Goal: Task Accomplishment & Management: Complete application form

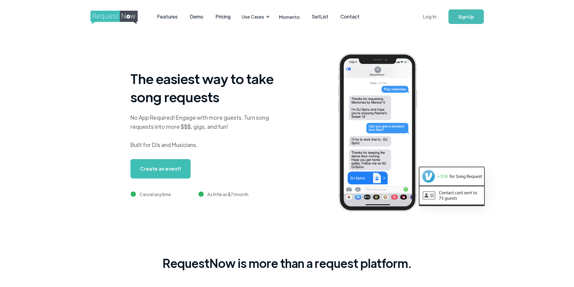
click at [432, 20] on link "Log In" at bounding box center [430, 16] width 26 height 21
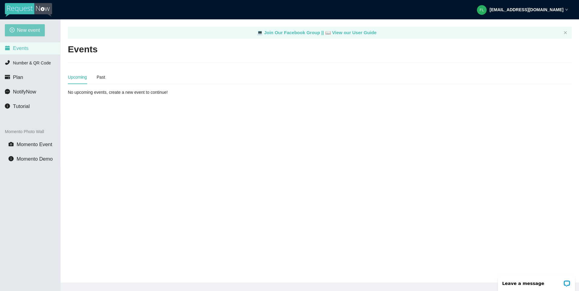
click at [34, 28] on span "New event" at bounding box center [28, 30] width 23 height 8
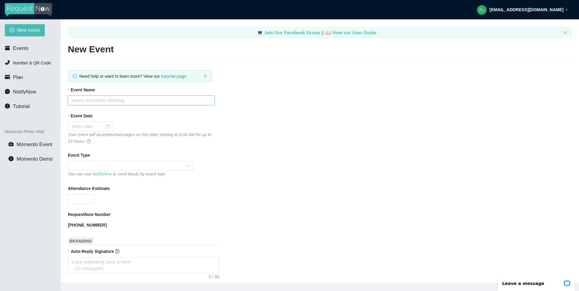
click at [104, 98] on input "Event Name" at bounding box center [141, 101] width 147 height 10
drag, startPoint x: 83, startPoint y: 98, endPoint x: 47, endPoint y: 95, distance: 35.6
click at [48, 95] on section "New event Events Number & QR Code Plan NotifyNow Tutorial Momento Photo Wall Mo…" at bounding box center [289, 164] width 579 height 291
type input "September - Decades Under The Influence"
click at [85, 123] on div at bounding box center [91, 127] width 46 height 10
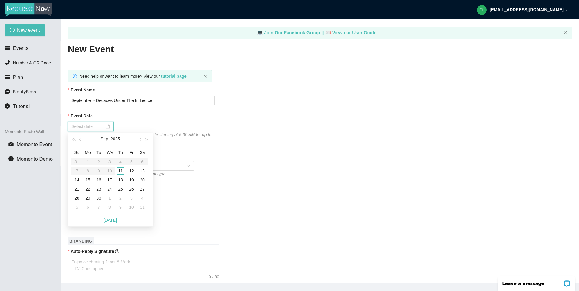
click at [86, 127] on input "Event Date" at bounding box center [87, 126] width 33 height 7
type input "09/11/2025"
click at [122, 171] on div "11" at bounding box center [120, 170] width 7 height 7
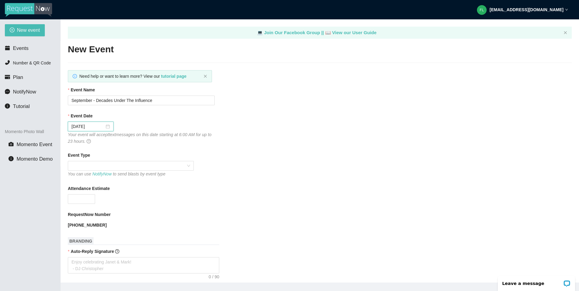
click at [166, 126] on div "09/11/2025" at bounding box center [141, 127] width 147 height 10
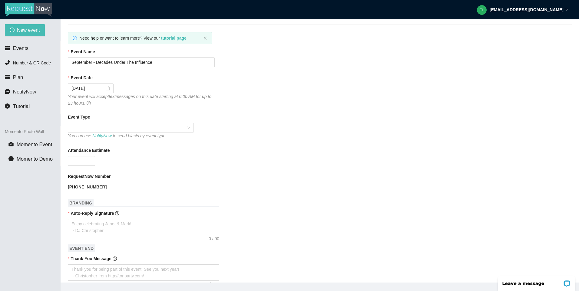
scroll to position [61, 0]
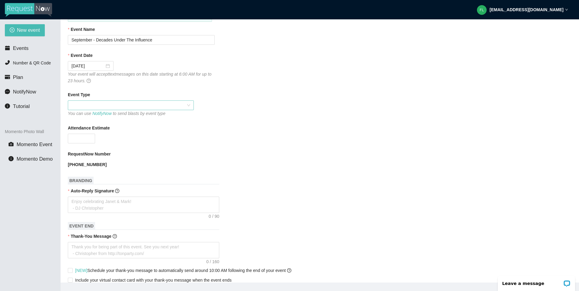
click at [94, 108] on span at bounding box center [130, 105] width 119 height 9
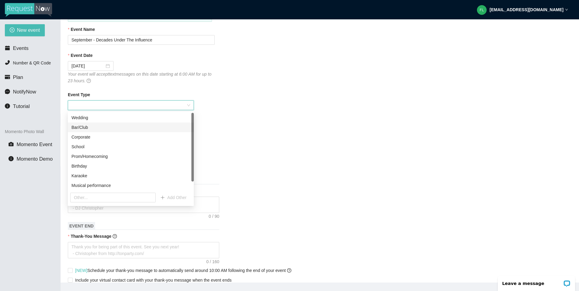
click at [89, 127] on div "Bar/Club" at bounding box center [130, 127] width 119 height 7
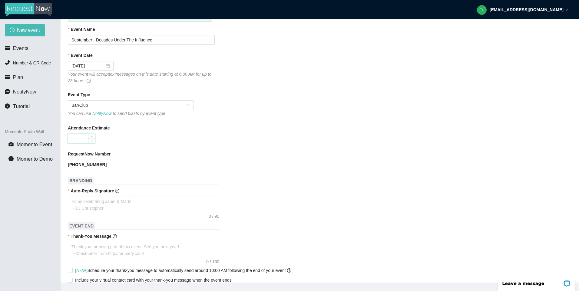
click at [85, 141] on input "Attendance Estimate" at bounding box center [81, 138] width 27 height 9
type input "100"
click at [160, 128] on div "Attendance Estimate" at bounding box center [320, 129] width 504 height 9
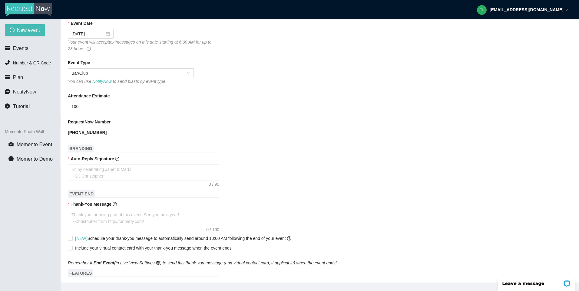
scroll to position [121, 0]
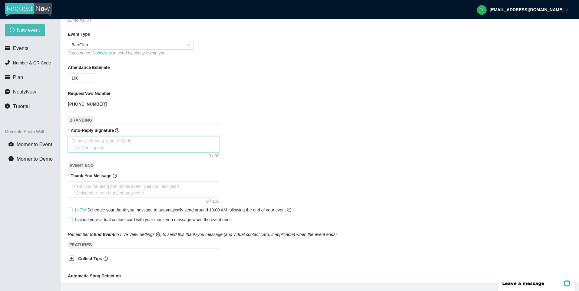
click at [114, 146] on textarea "Auto-Reply Signature" at bounding box center [143, 144] width 151 height 16
click at [115, 144] on textarea "Auto-Reply Signature" at bounding box center [143, 144] width 151 height 16
click at [128, 143] on textarea "Auto-Reply Signature" at bounding box center [143, 144] width 151 height 16
type textarea "T"
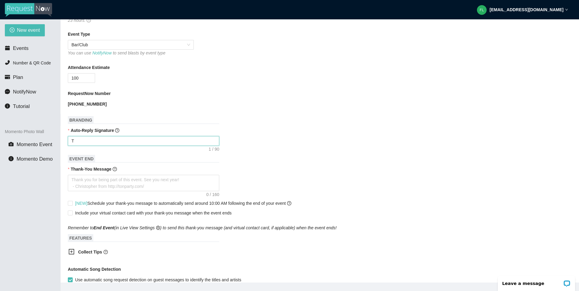
type textarea "Th"
type textarea "Tha"
type textarea "Than"
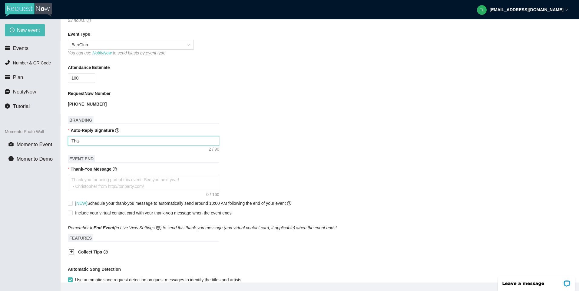
type textarea "Than"
type textarea "Thank"
type textarea "Thanks"
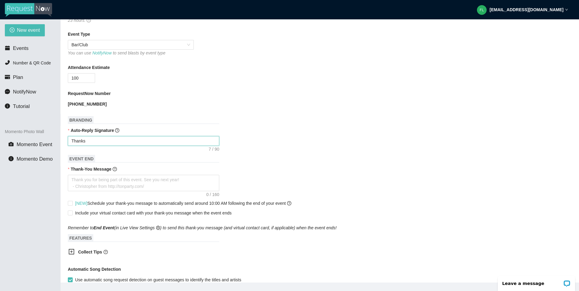
type textarea "Thanks f"
type textarea "Thanks fo"
type textarea "Thanks for"
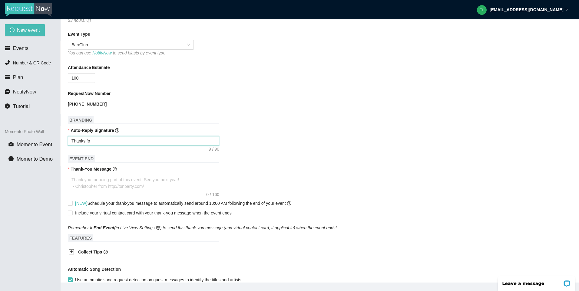
type textarea "Thanks for"
type textarea "Thanks for r"
type textarea "Thanks for re"
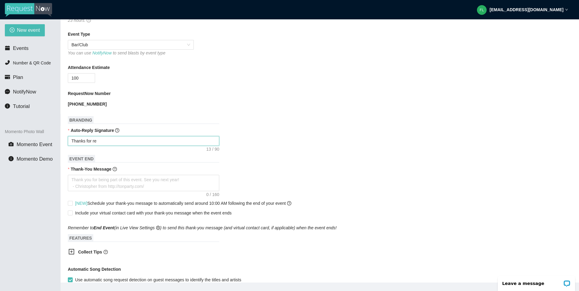
type textarea "Thanks for req"
type textarea "Thanks for reqe"
type textarea "Thanks for reqeu"
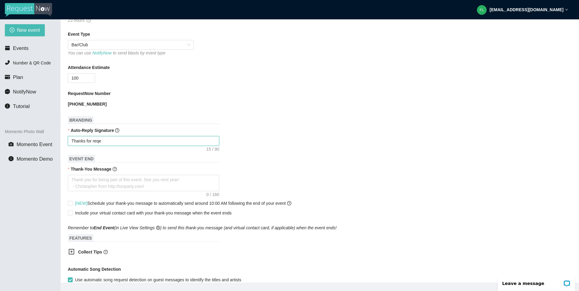
type textarea "Thanks for reqeu"
type textarea "Thanks for reqe"
type textarea "Thanks for req"
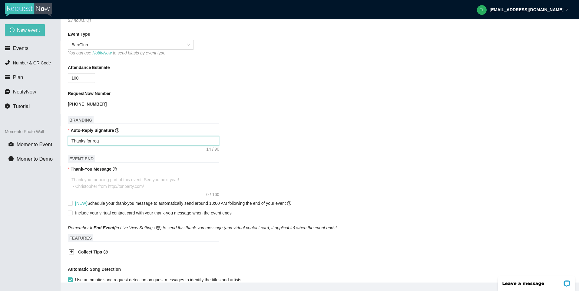
type textarea "Thanks for requ"
type textarea "Thanks for reque"
type textarea "Thanks for reques"
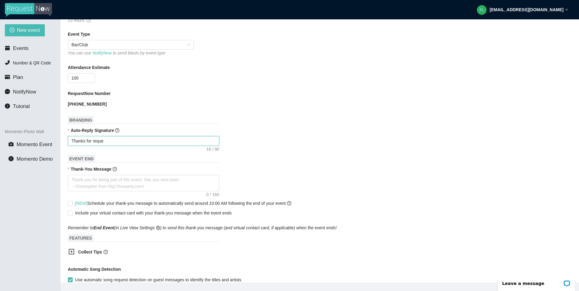
type textarea "Thanks for reques"
type textarea "Thanks for request"
type textarea "Thanks for requesti"
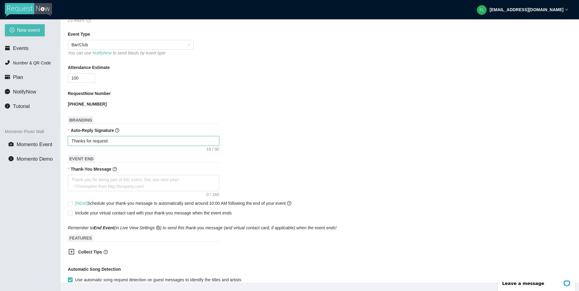
type textarea "Thanks for requestin"
type textarea "Thanks for requesting"
type textarea "Thanks for requesting!"
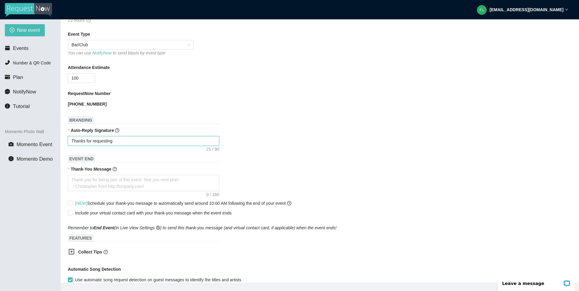
type textarea "Thanks for requesting!"
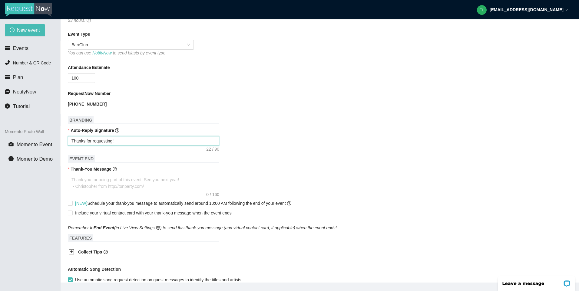
type textarea "Thanks for requesting!"
type textarea "Thanks for requesting! Y"
type textarea "Thanks for requesting! Yo"
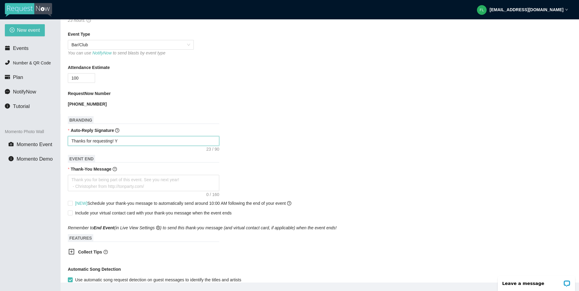
type textarea "Thanks for requesting! Yo"
type textarea "Thanks for requesting! You"
type textarea "Thanks for requesting! Your"
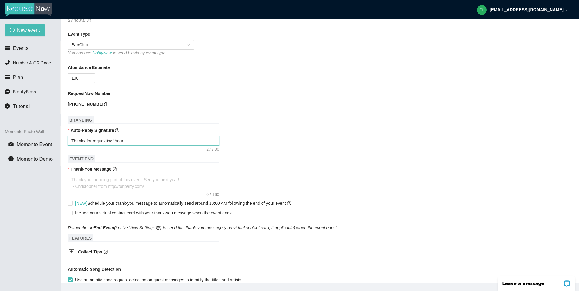
type textarea "Thanks for requesting! Your"
type textarea "Thanks for requesting! Your s"
type textarea "Thanks for requesting! Your so"
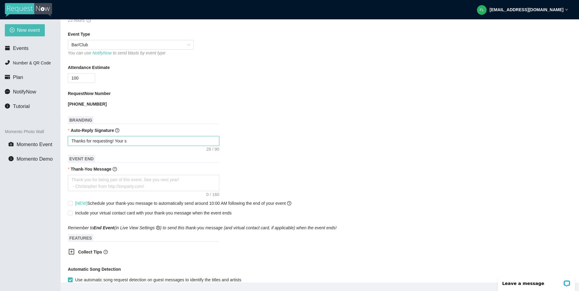
type textarea "Thanks for requesting! Your so"
type textarea "Thanks for requesting! Your son"
type textarea "Thanks for requesting! Your song"
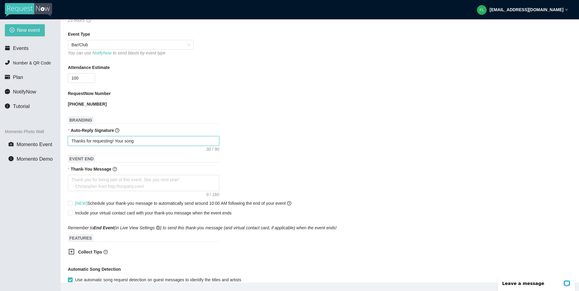
type textarea "Thanks for requesting! Your song"
type textarea "Thanks for requesting! Your song h"
type textarea "Thanks for requesting! Your song"
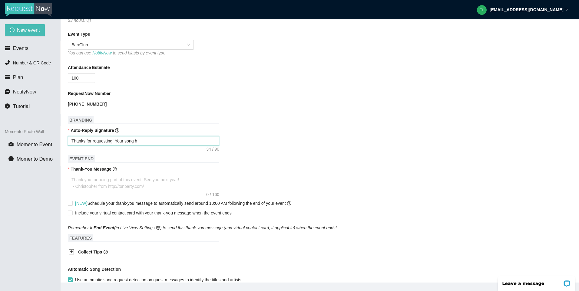
type textarea "Thanks for requesting! Your song"
type textarea "Thanks for requesting! Your son"
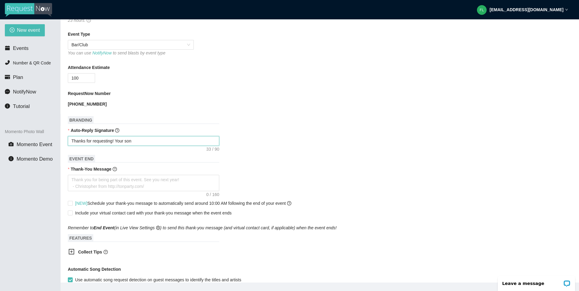
type textarea "Thanks for requesting! Your so"
type textarea "Thanks for requesting! Your s"
type textarea "Thanks for requesting! Your"
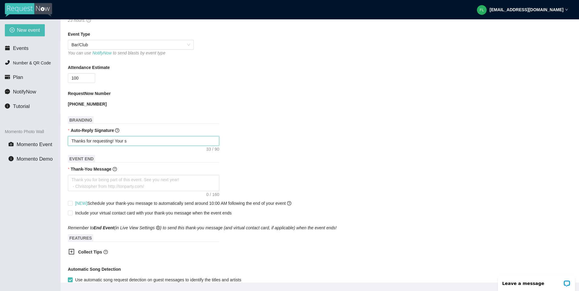
type textarea "Thanks for requesting! Your"
type textarea "Thanks for requesting! You"
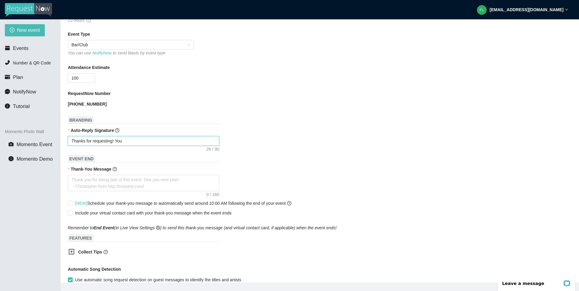
type textarea "Thanks for requesting! Yo"
type textarea "Thanks for requesting! Y"
type textarea "Thanks for requesting!"
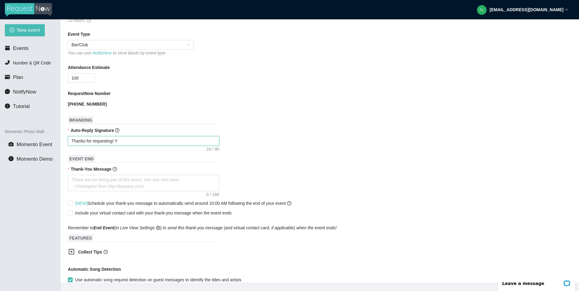
type textarea "Thanks for requesting!"
type textarea "Thanks for requesting"
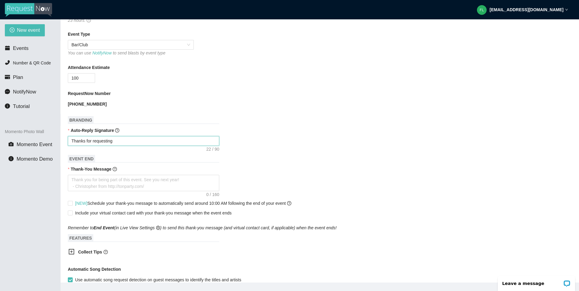
type textarea "Thanks for requestin"
type textarea "Thanks for requesti"
type textarea "Thanks for request"
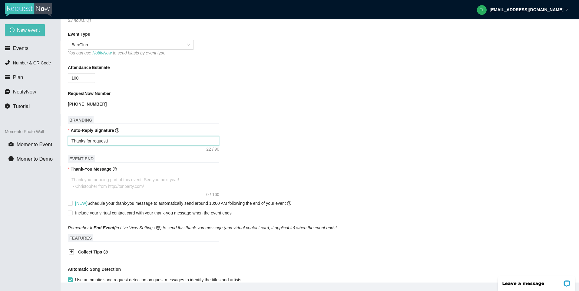
type textarea "Thanks for request"
type textarea "Thanks for reques"
type textarea "Thanks for reque"
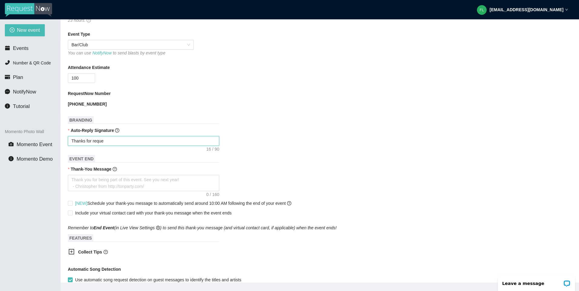
type textarea "Thanks for requ"
type textarea "Thanks for req"
type textarea "Thanks for re"
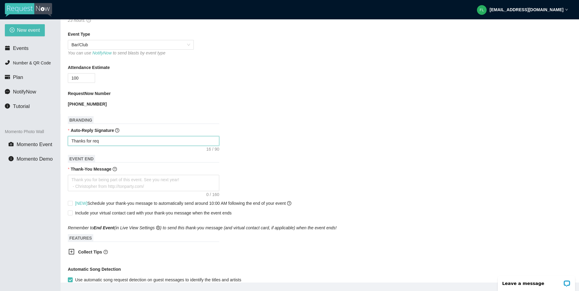
type textarea "Thanks for re"
type textarea "Thanks for r"
type textarea "Thanks for"
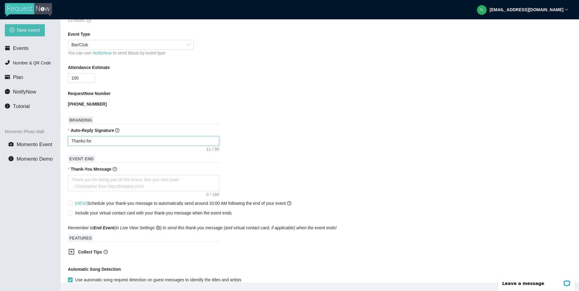
type textarea "Thanks for s"
type textarea "Thanks for se"
type textarea "Thanks for sen"
type textarea "Thanks for send"
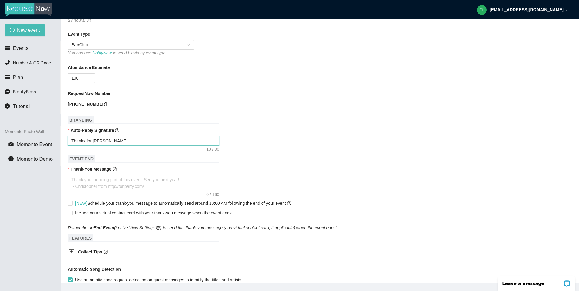
type textarea "Thanks for send"
type textarea "Thanks for sendi"
type textarea "Thanks for sendin"
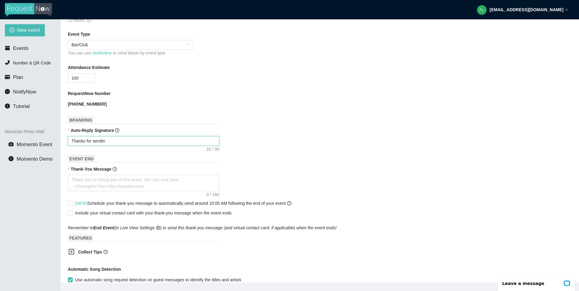
type textarea "Thanks for sending"
type textarea "Thanks for sending y"
type textarea "Thanks for sending yo"
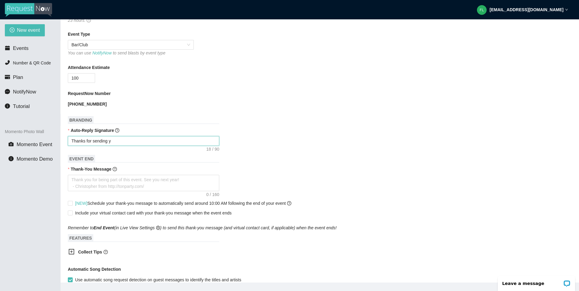
type textarea "Thanks for sending yo"
type textarea "Thanks for sending you"
type textarea "Thanks for sending your"
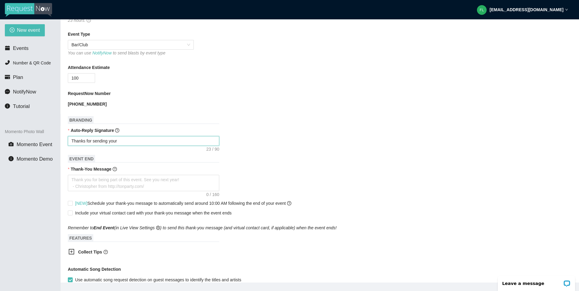
type textarea "Thanks for sending your r"
type textarea "Thanks for sending your re"
type textarea "Thanks for sending your reu"
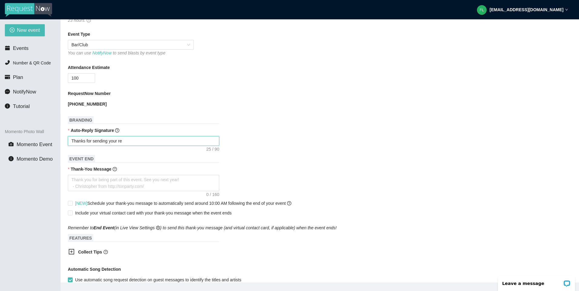
type textarea "Thanks for sending your reu"
type textarea "Thanks for sending your re"
type textarea "Thanks for sending your req"
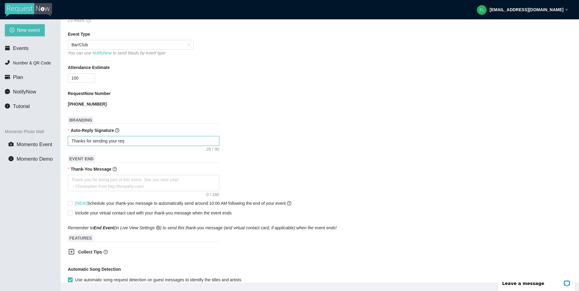
type textarea "Thanks for sending your requ"
type textarea "Thanks for sending your req"
type textarea "Thanks for sending your re"
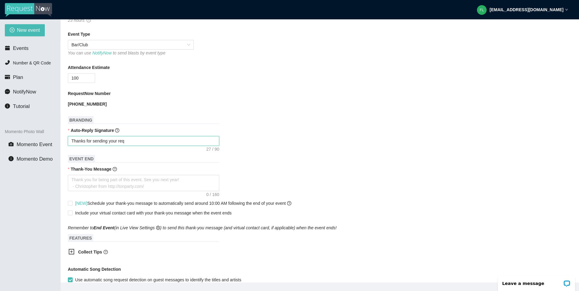
type textarea "Thanks for sending your re"
type textarea "Thanks for sending your r"
type textarea "Thanks for sending your"
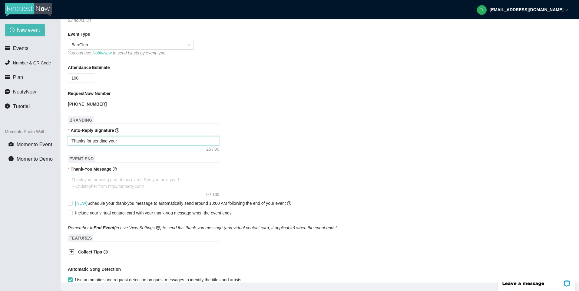
type textarea "Thanks for sending your"
type textarea "Thanks for sending you"
type textarea "Thanks for sending yo"
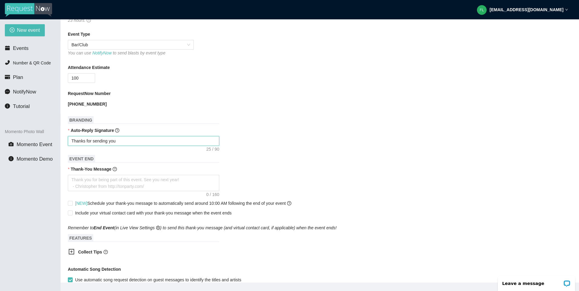
type textarea "Thanks for sending yo"
type textarea "Thanks for sending y"
type textarea "Thanks for sending"
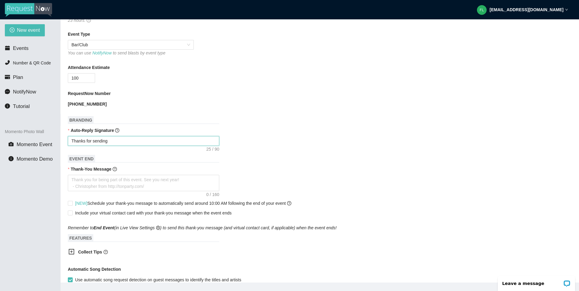
type textarea "Thanks for sending"
type textarea "Thanks for sendin"
type textarea "Thanks for sendi"
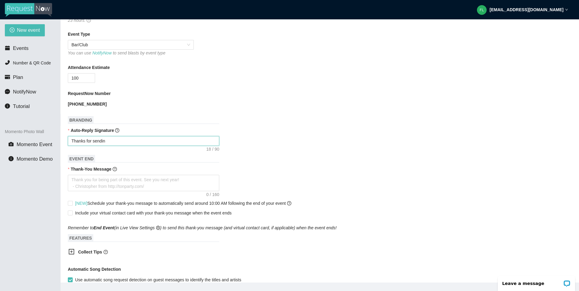
type textarea "Thanks for sendi"
type textarea "Thanks for send"
type textarea "Thanks for sen"
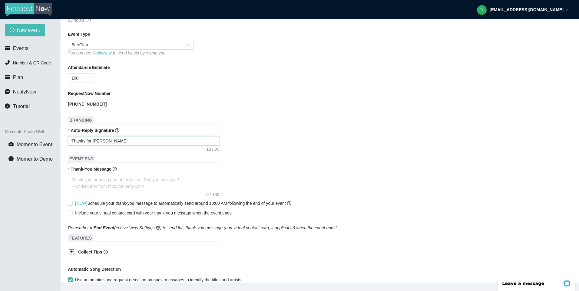
type textarea "Thanks for se"
type textarea "Thanks for s"
type textarea "Thanks for"
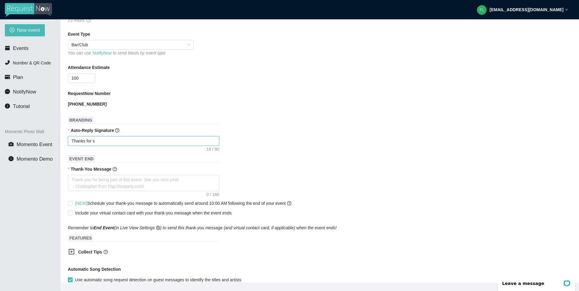
type textarea "Thanks for"
type textarea "Thanks fo"
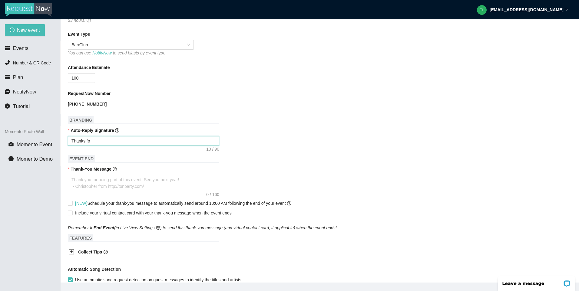
type textarea "Thanks f"
type textarea "Thanks"
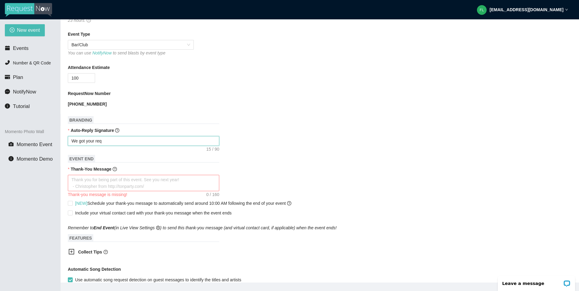
drag, startPoint x: 108, startPoint y: 140, endPoint x: 61, endPoint y: 139, distance: 46.3
click at [61, 139] on main "💻 Join Our Facebook Group || 📖 View our User Guide New Event Need help or want …" at bounding box center [320, 150] width 518 height 263
click at [116, 184] on textarea "Thank-You Message" at bounding box center [143, 183] width 151 height 16
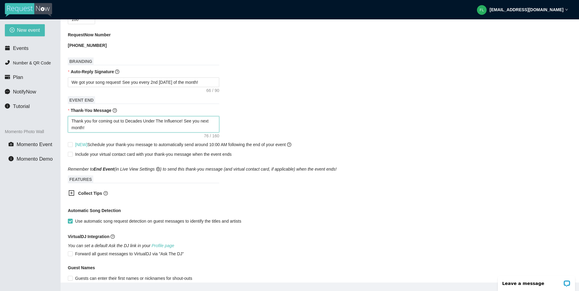
scroll to position [182, 0]
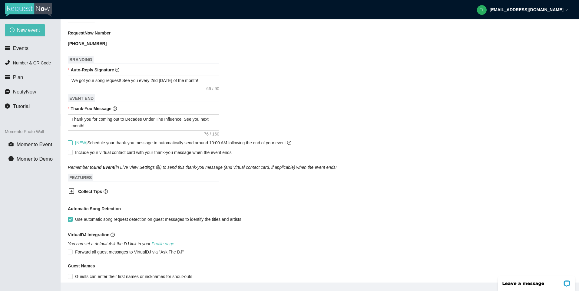
click at [71, 144] on input "[NEW] Schedule your thank-you message to automatically send around 10:00 AM fol…" at bounding box center [70, 143] width 4 height 4
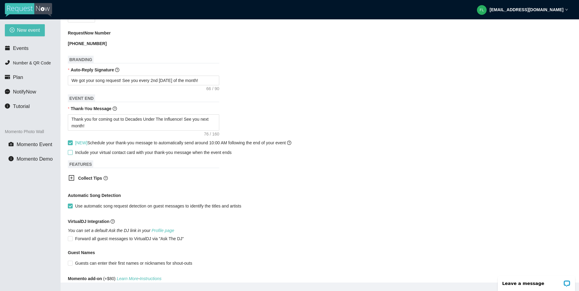
click at [70, 154] on input "Include your virtual contact card with your thank-you message when the event en…" at bounding box center [70, 152] width 4 height 4
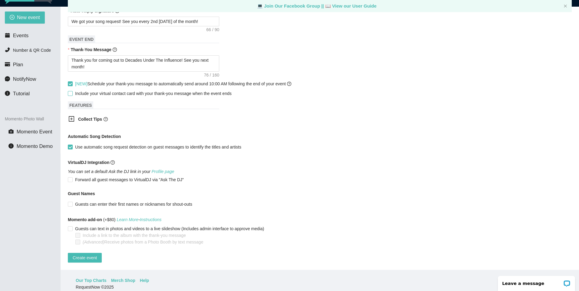
scroll to position [19, 0]
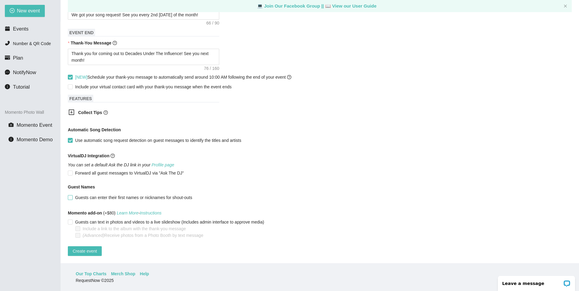
click at [70, 195] on input "Guests can enter their first names or nicknames for shout-outs" at bounding box center [70, 197] width 4 height 4
click at [93, 248] on span "Create event" at bounding box center [85, 251] width 24 height 7
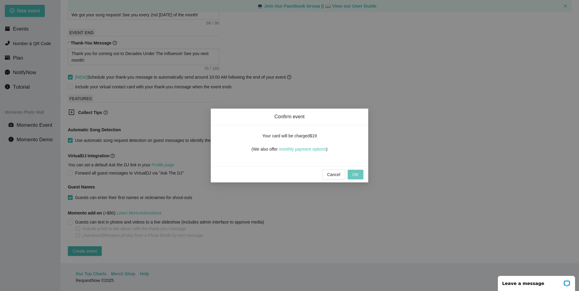
click at [353, 176] on span "OK" at bounding box center [355, 174] width 6 height 7
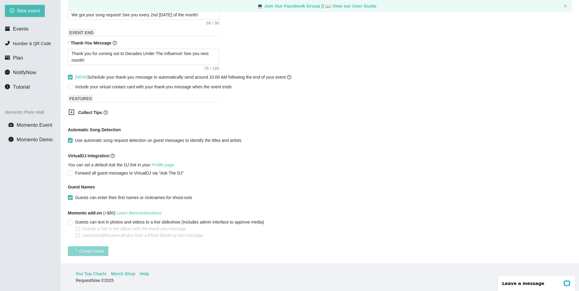
scroll to position [56, 0]
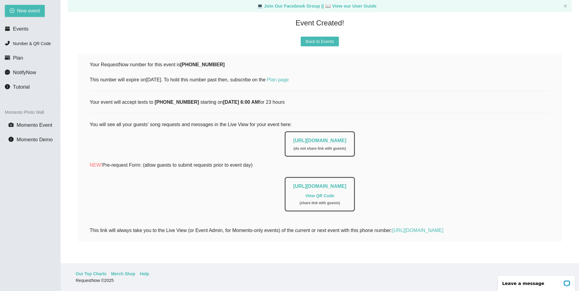
click at [320, 194] on link "View QR Code" at bounding box center [319, 196] width 29 height 5
